Goal: Task Accomplishment & Management: Complete application form

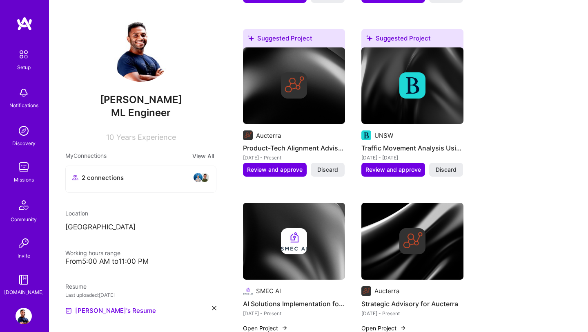
scroll to position [233, 0]
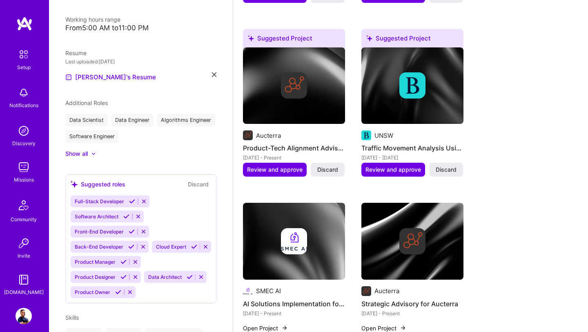
click at [22, 19] on img at bounding box center [24, 23] width 16 height 15
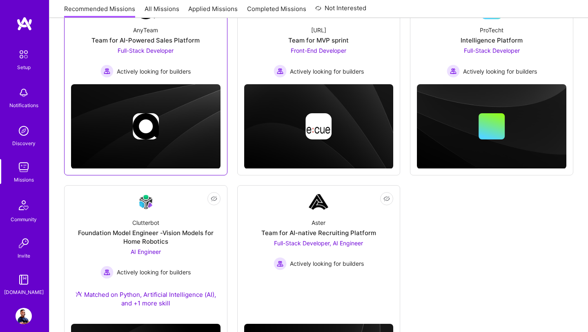
scroll to position [146, 0]
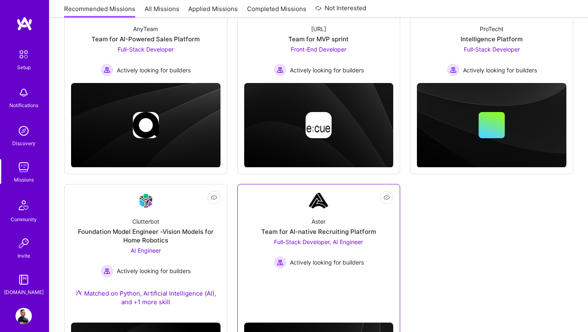
click at [307, 205] on link "Not Interested Aster Team for AI-native Recruiting Platform Full-Stack Develope…" at bounding box center [318, 243] width 149 height 105
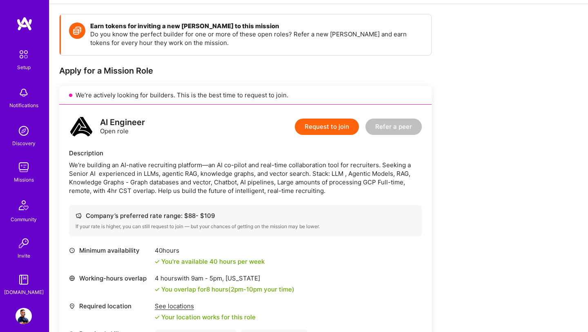
scroll to position [93, 0]
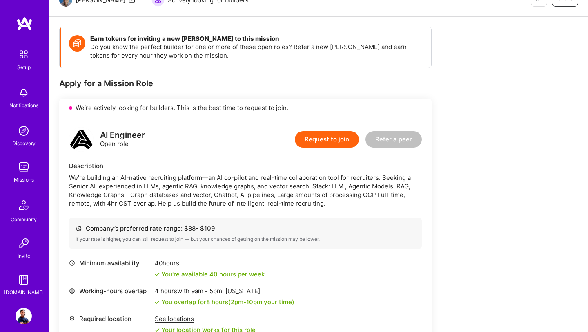
click at [27, 176] on div "Missions" at bounding box center [24, 179] width 20 height 9
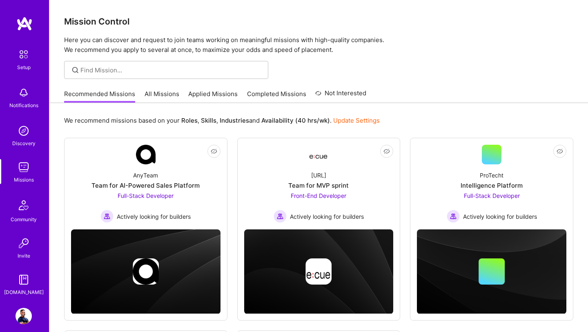
click at [218, 98] on link "Applied Missions" at bounding box center [212, 95] width 49 height 13
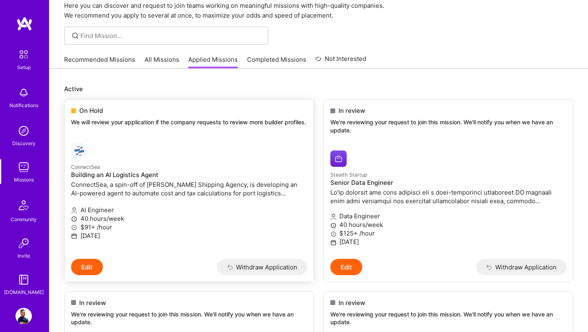
scroll to position [34, 0]
click at [151, 123] on p "We will review your application if the company requests to review more builder …" at bounding box center [189, 122] width 236 height 8
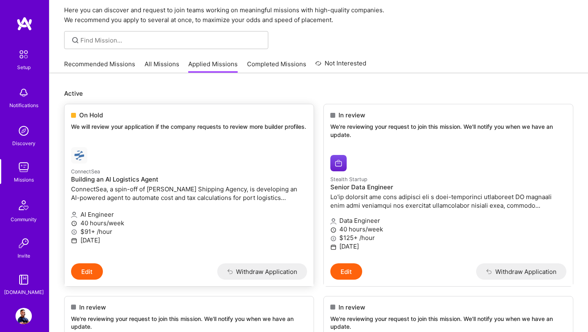
scroll to position [0, 0]
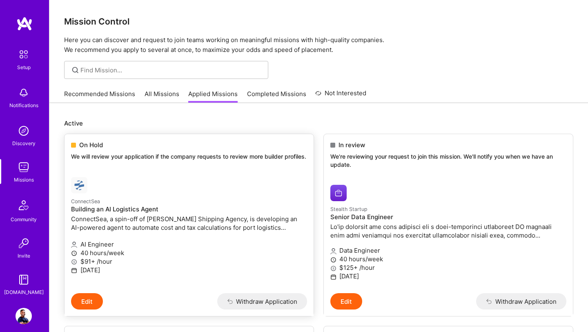
click at [191, 233] on div "ConnectSea Building an AI Logistics Agent ConnectSea, a spin-off of [PERSON_NAM…" at bounding box center [189, 214] width 236 height 37
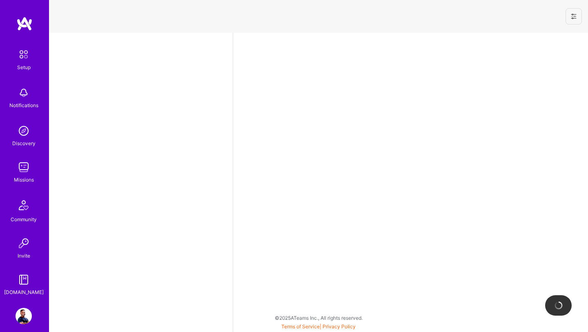
select select "US"
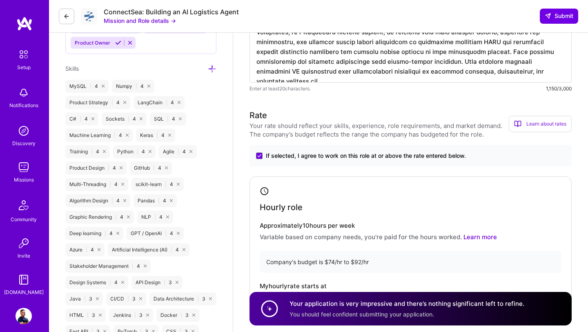
scroll to position [681, 0]
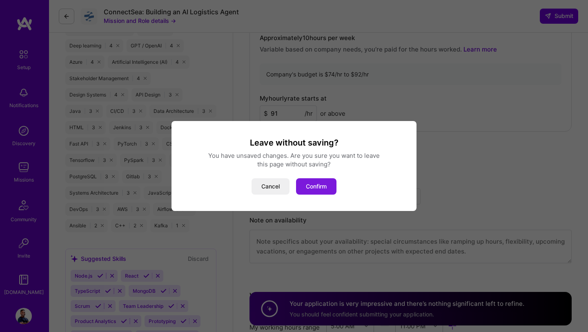
click at [318, 192] on button "Confirm" at bounding box center [316, 186] width 40 height 16
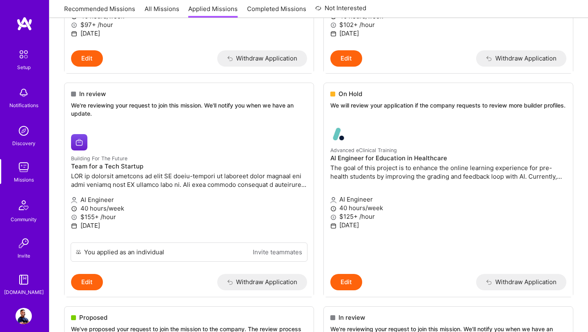
scroll to position [880, 0]
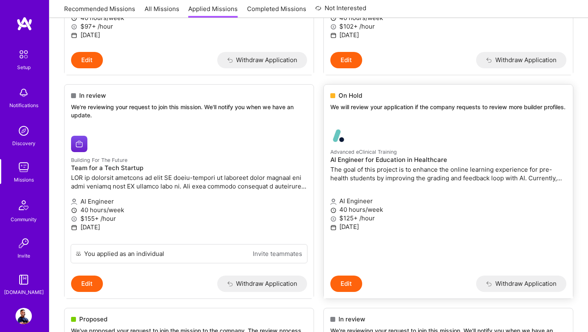
click at [338, 144] on img at bounding box center [338, 135] width 16 height 16
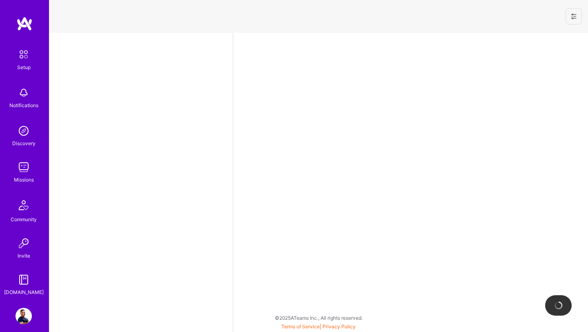
select select "US"
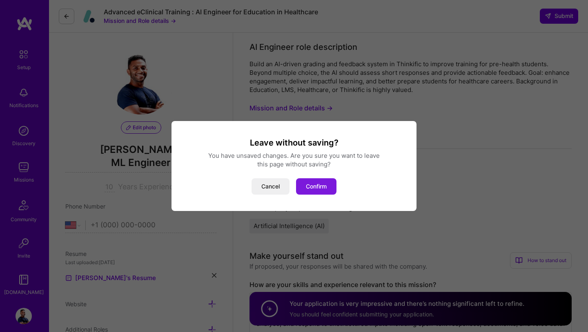
click at [302, 184] on button "Confirm" at bounding box center [316, 186] width 40 height 16
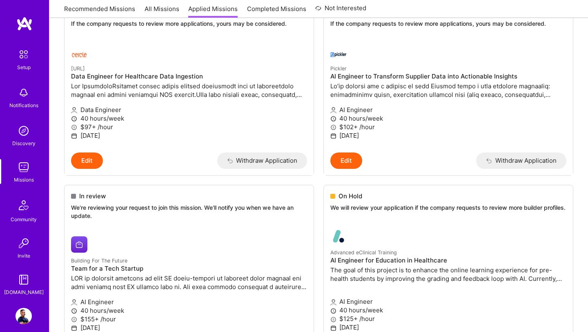
scroll to position [802, 0]
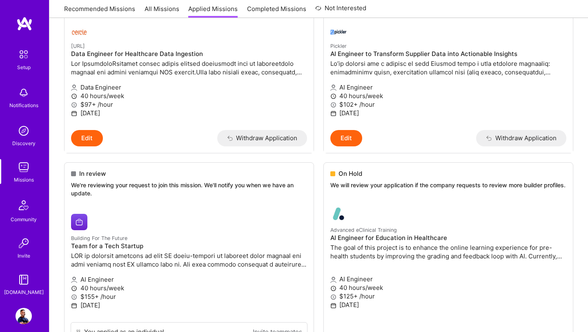
click at [20, 167] on img at bounding box center [24, 167] width 16 height 16
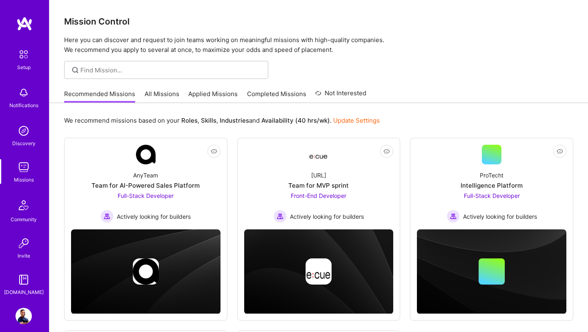
click at [29, 281] on img at bounding box center [24, 279] width 16 height 16
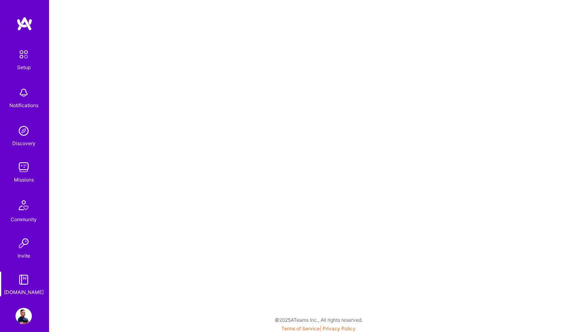
click at [22, 94] on img at bounding box center [24, 93] width 16 height 16
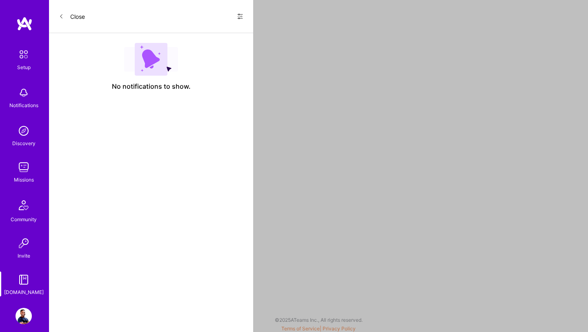
click at [154, 63] on img at bounding box center [151, 59] width 54 height 33
click at [168, 69] on img at bounding box center [151, 59] width 54 height 33
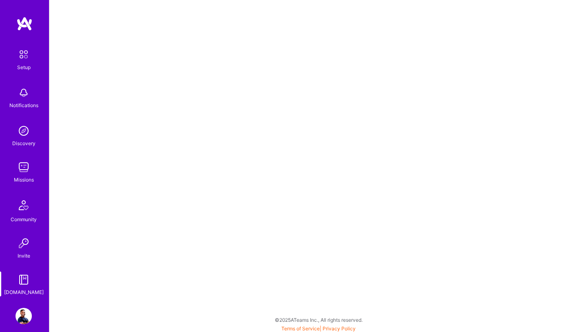
click at [28, 171] on img at bounding box center [24, 167] width 16 height 16
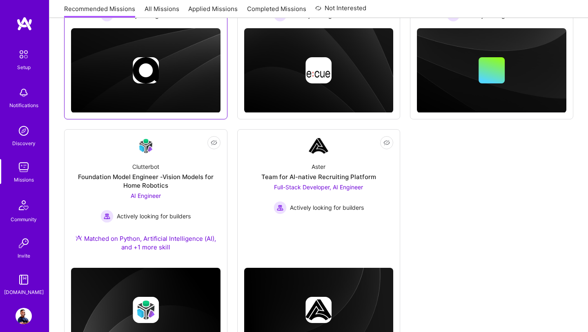
scroll to position [247, 0]
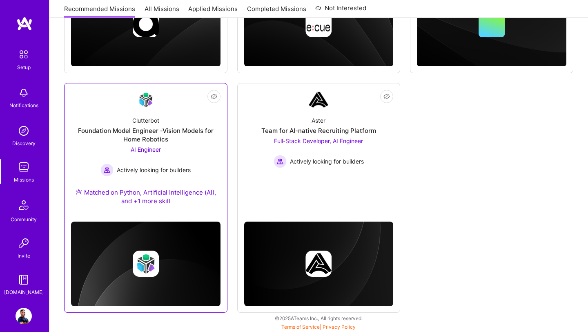
click at [144, 196] on div "Matched on Python, Artificial Intelligence (AI), and +1 more skill" at bounding box center [145, 196] width 149 height 17
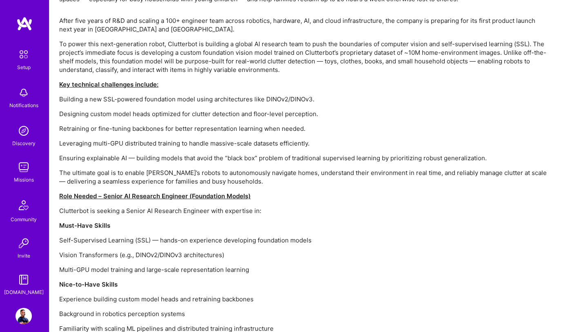
scroll to position [581, 0]
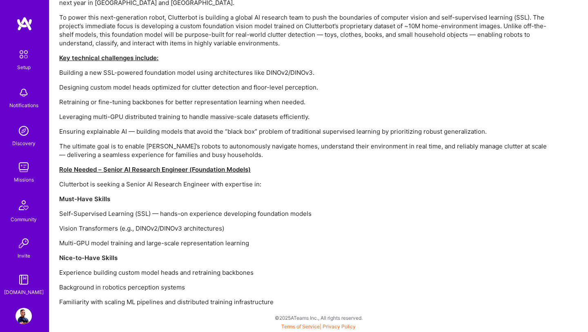
click at [24, 96] on img at bounding box center [24, 93] width 16 height 16
click at [25, 169] on img at bounding box center [24, 167] width 16 height 16
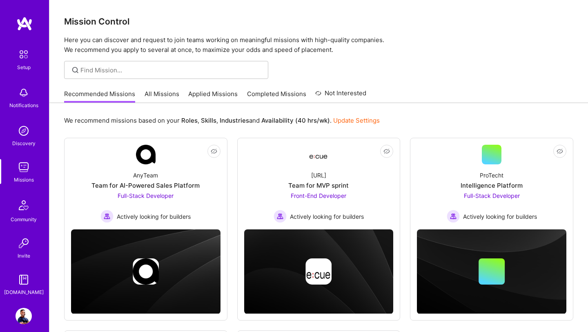
click at [159, 95] on link "All Missions" at bounding box center [162, 95] width 35 height 13
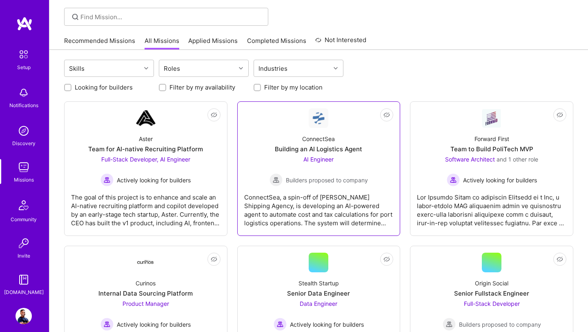
scroll to position [54, 0]
click at [259, 147] on div "ConnectSea Building an AI Logistics Agent AI Engineer Builders proposed to comp…" at bounding box center [318, 156] width 149 height 58
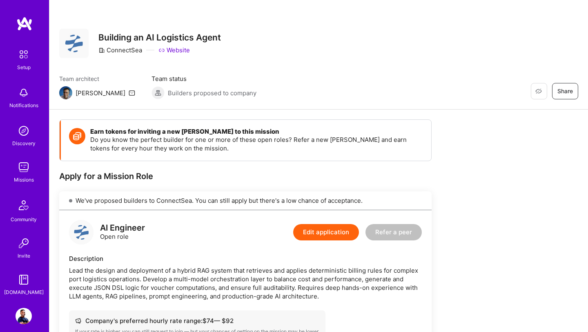
click at [180, 91] on span "Builders proposed to company" at bounding box center [212, 93] width 89 height 9
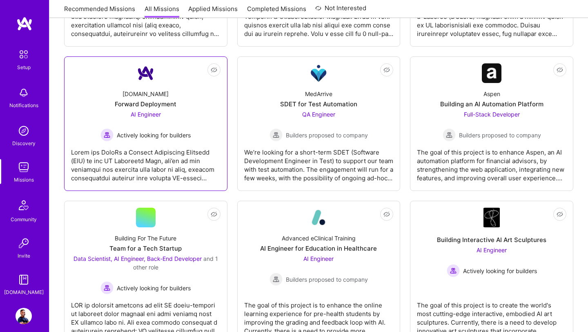
scroll to position [999, 0]
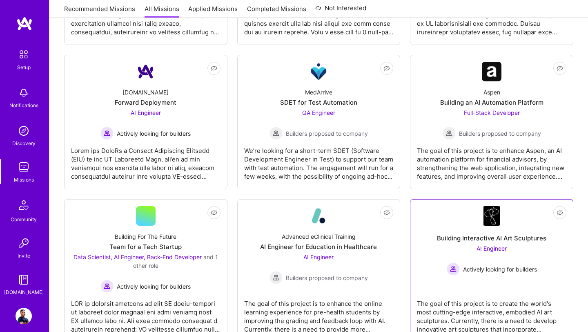
click at [499, 265] on span "Actively looking for builders" at bounding box center [500, 269] width 74 height 9
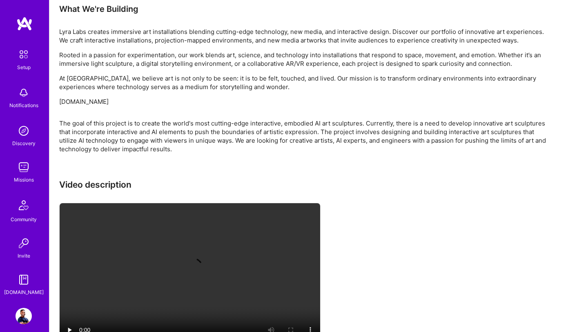
scroll to position [595, 0]
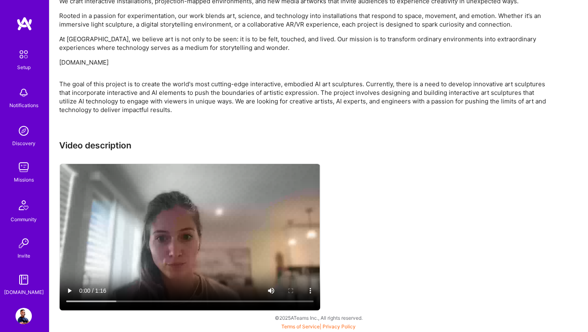
click at [22, 94] on img at bounding box center [24, 93] width 16 height 16
click at [21, 175] on div "Missions" at bounding box center [24, 179] width 20 height 9
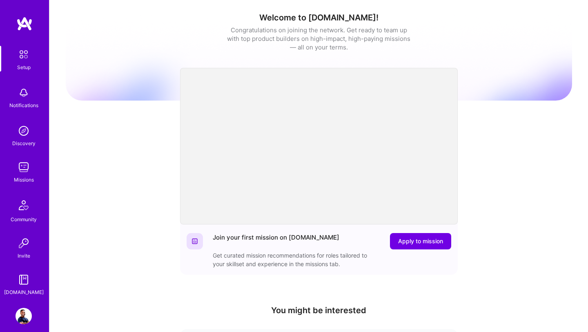
click at [30, 180] on div "Missions" at bounding box center [24, 179] width 20 height 9
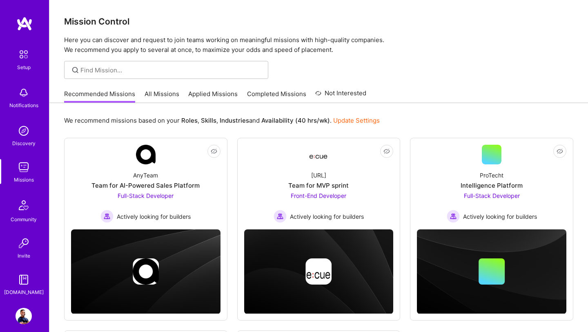
click at [161, 98] on link "All Missions" at bounding box center [162, 95] width 35 height 13
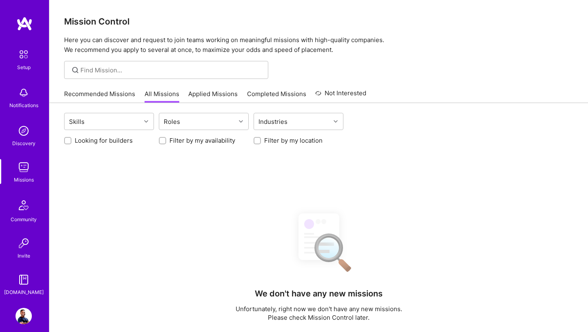
click at [216, 91] on link "Applied Missions" at bounding box center [212, 95] width 49 height 13
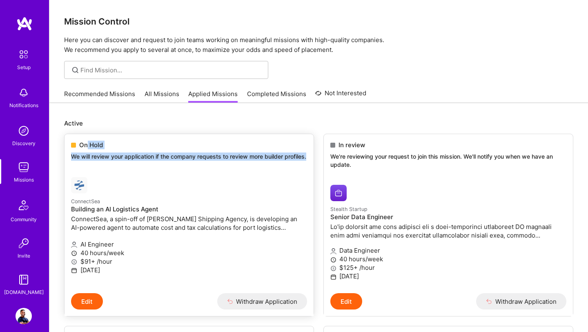
drag, startPoint x: 88, startPoint y: 144, endPoint x: 92, endPoint y: 217, distance: 73.2
click at [92, 208] on div "On Hold We will review your application if the company requests to review more …" at bounding box center [189, 225] width 250 height 183
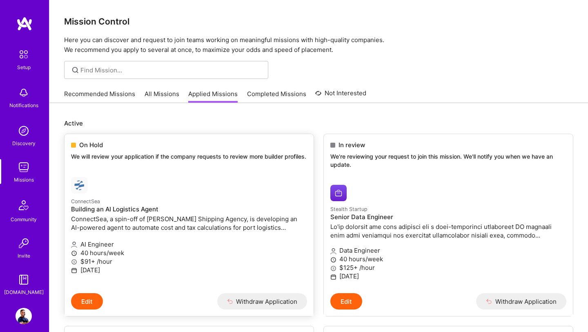
click at [89, 143] on span "On Hold" at bounding box center [91, 144] width 24 height 9
click at [147, 232] on p "ConnectSea, a spin-off of [PERSON_NAME] Shipping Agency, is developing an AI-po…" at bounding box center [189, 222] width 236 height 17
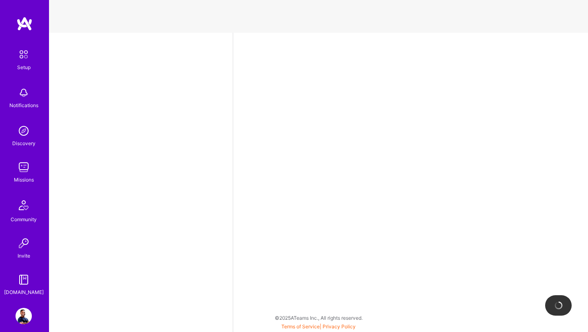
select select "US"
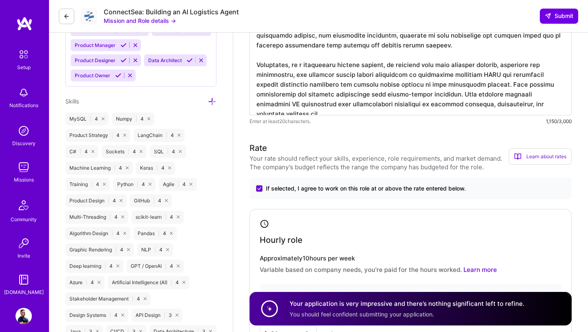
scroll to position [166, 0]
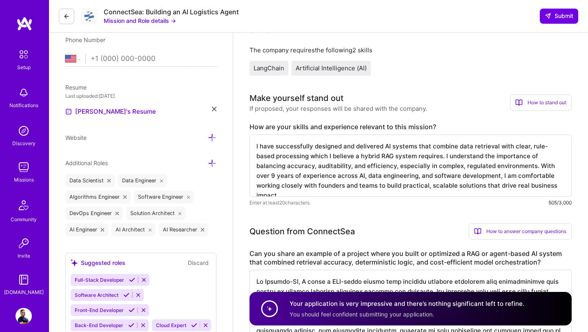
click at [27, 171] on img at bounding box center [24, 167] width 16 height 16
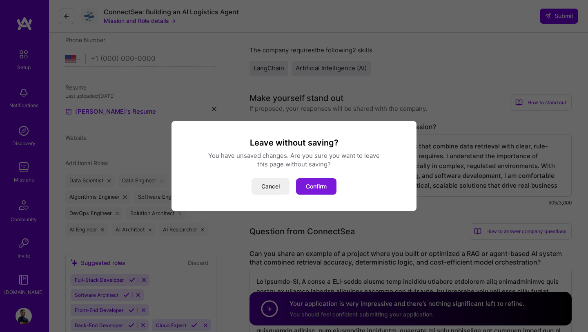
click at [329, 189] on button "Confirm" at bounding box center [316, 186] width 40 height 16
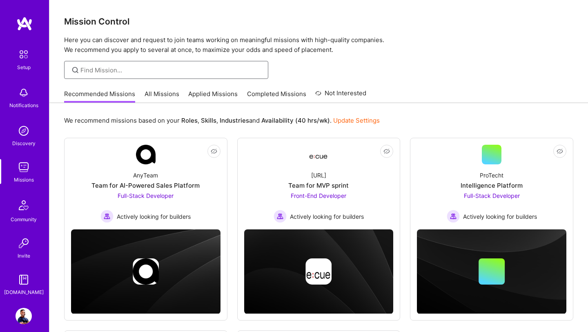
click at [214, 72] on input at bounding box center [171, 70] width 182 height 9
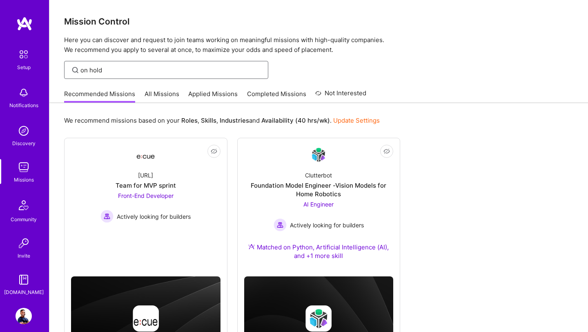
type input "on hold"
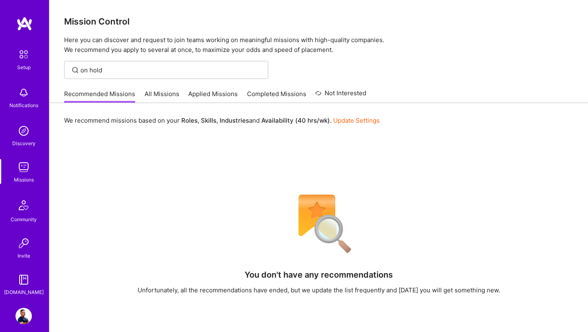
click at [27, 171] on img at bounding box center [24, 167] width 16 height 16
click at [23, 172] on img at bounding box center [24, 167] width 16 height 16
click at [28, 169] on img at bounding box center [24, 167] width 16 height 16
drag, startPoint x: 117, startPoint y: 73, endPoint x: 17, endPoint y: 73, distance: 100.4
click at [18, 73] on div "Setup Notifications Discovery Missions Community Invite A.Guide Profile Close S…" at bounding box center [294, 230] width 588 height 460
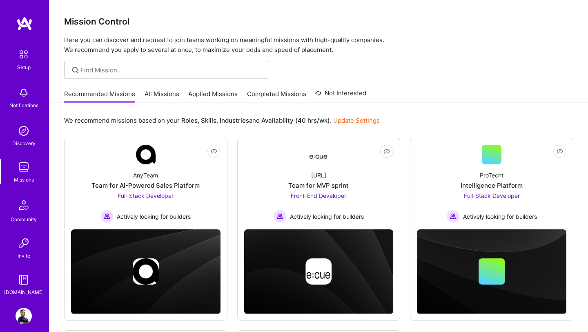
click at [26, 284] on img at bounding box center [24, 279] width 16 height 16
